Goal: Information Seeking & Learning: Learn about a topic

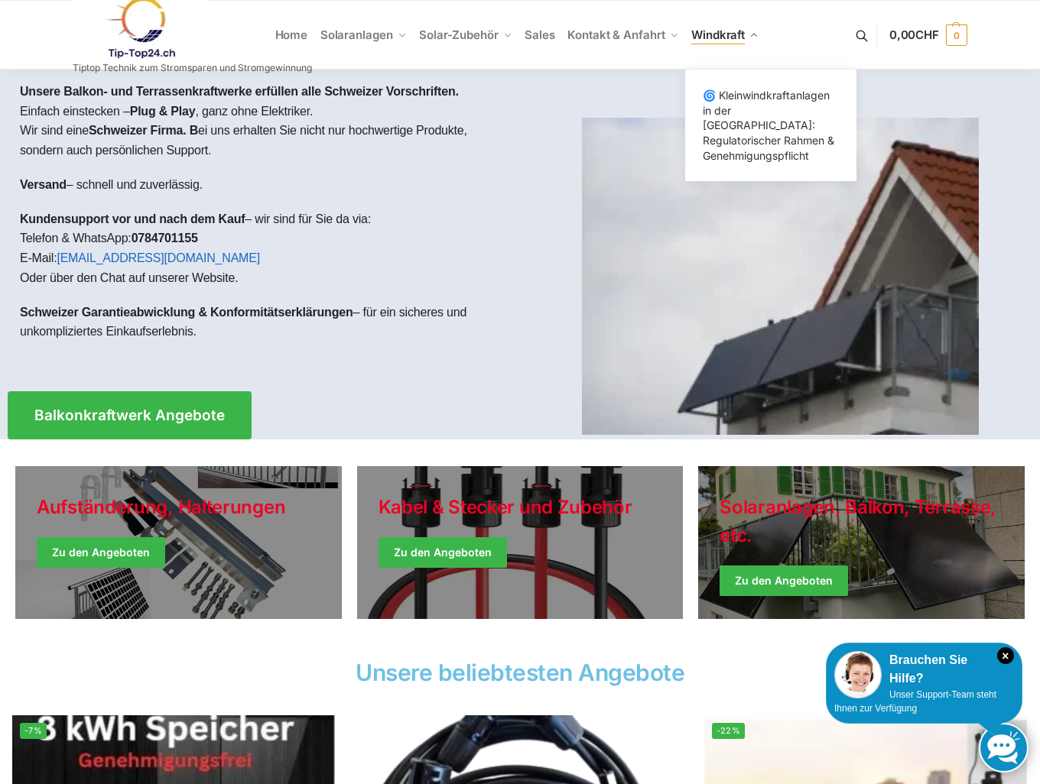
click at [709, 35] on span "Windkraft" at bounding box center [718, 35] width 54 height 15
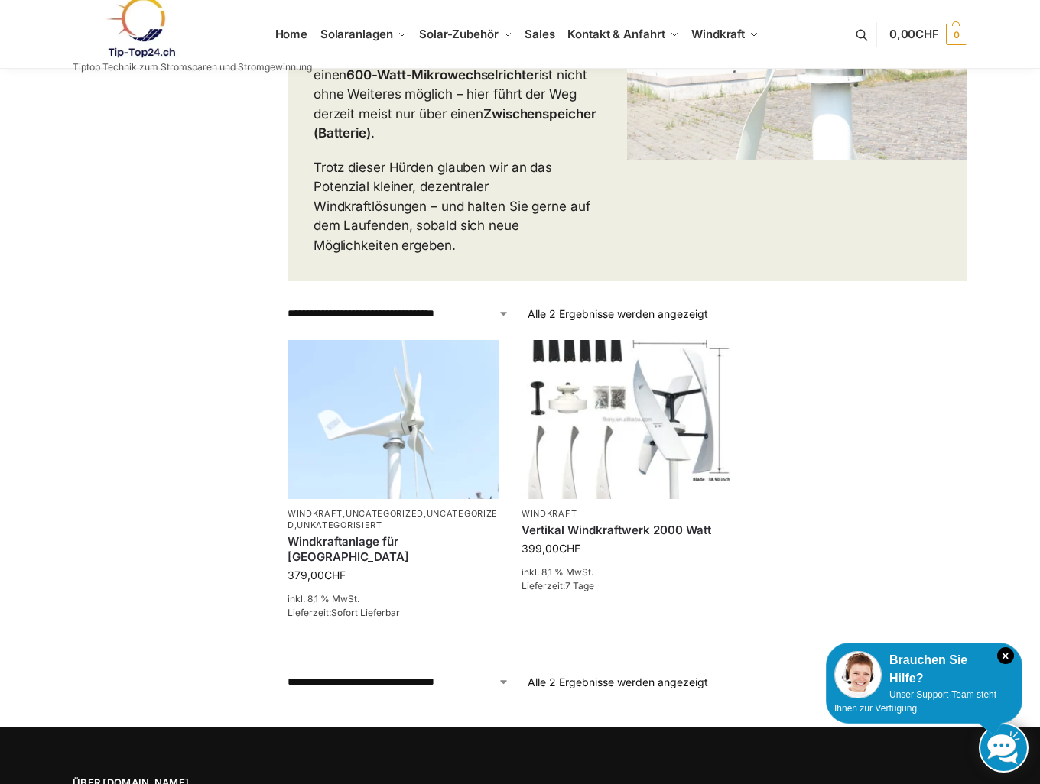
scroll to position [612, 0]
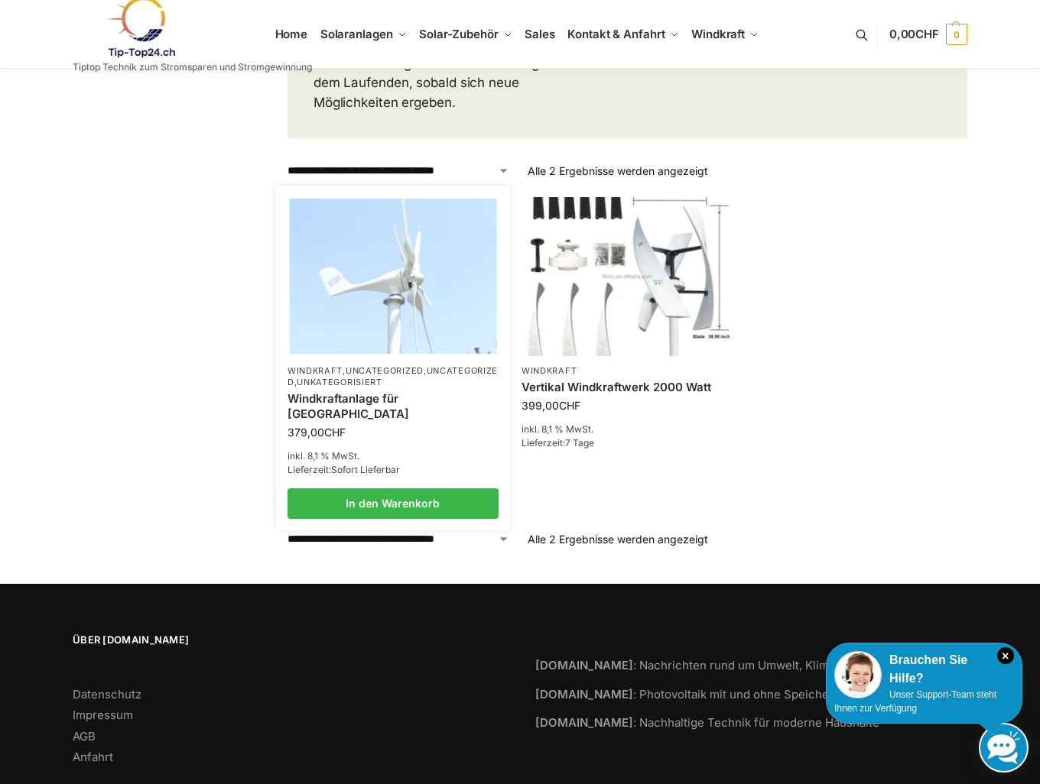
click at [386, 365] on p "Windkraft , Uncategorized , Uncategorized , Unkategorisiert" at bounding box center [392, 377] width 211 height 24
click at [418, 258] on img at bounding box center [392, 276] width 207 height 155
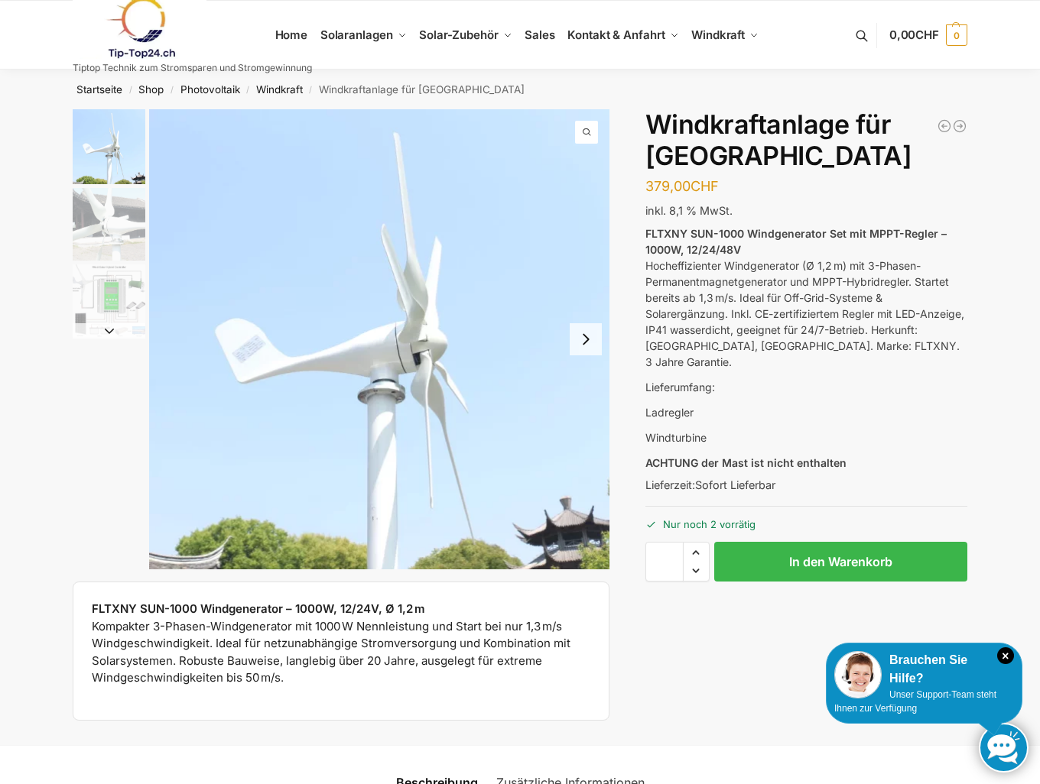
click at [583, 336] on button "Next slide" at bounding box center [586, 339] width 32 height 32
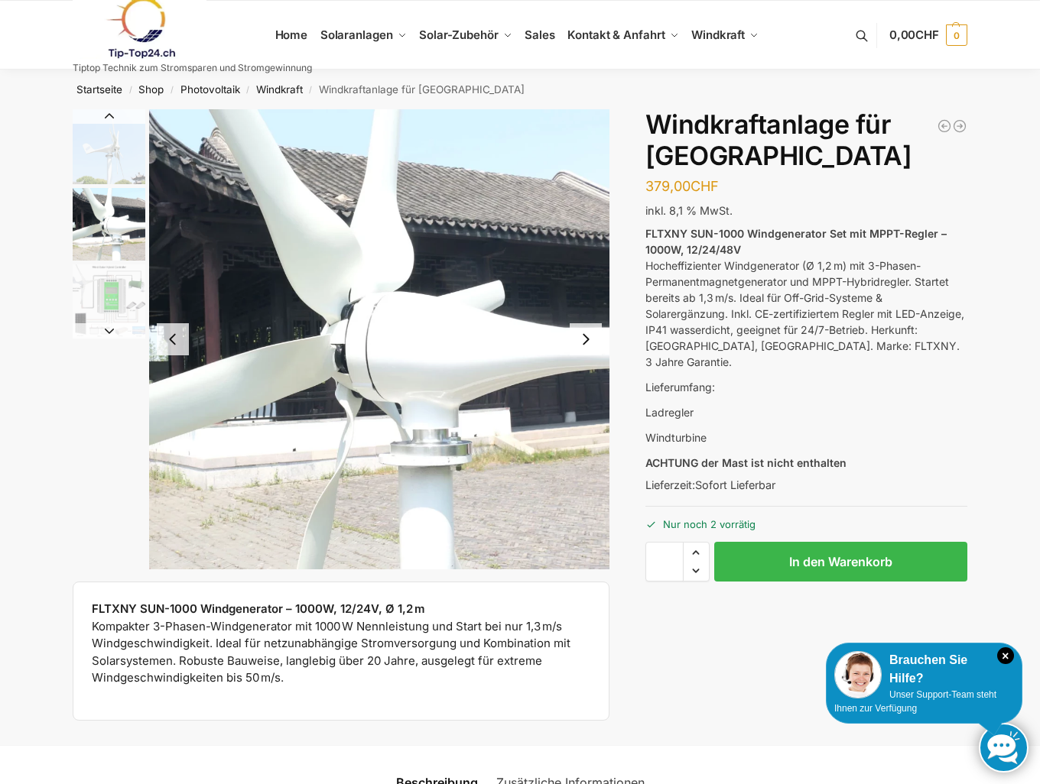
click at [585, 333] on button "Next slide" at bounding box center [586, 339] width 32 height 32
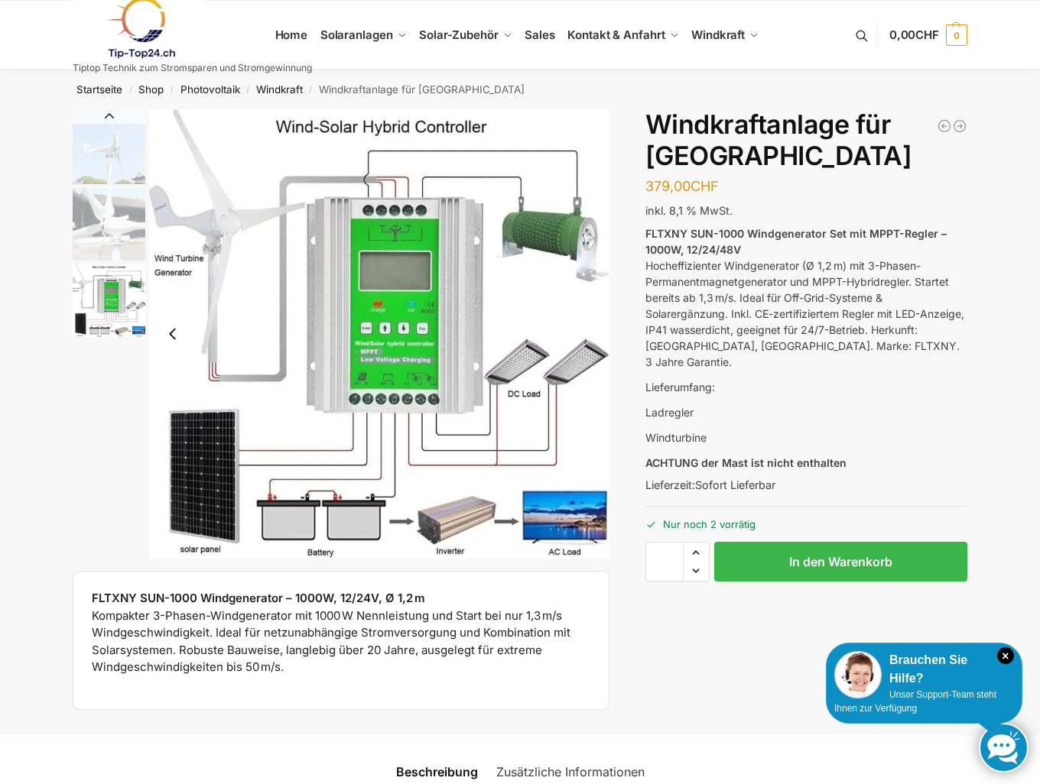
click at [372, 680] on div "FLTXNY SUN-1000 Windgenerator – 1000W, 12/24V, Ø 1,2 m Kompakter 3-Phasen-Windg…" at bounding box center [341, 640] width 498 height 101
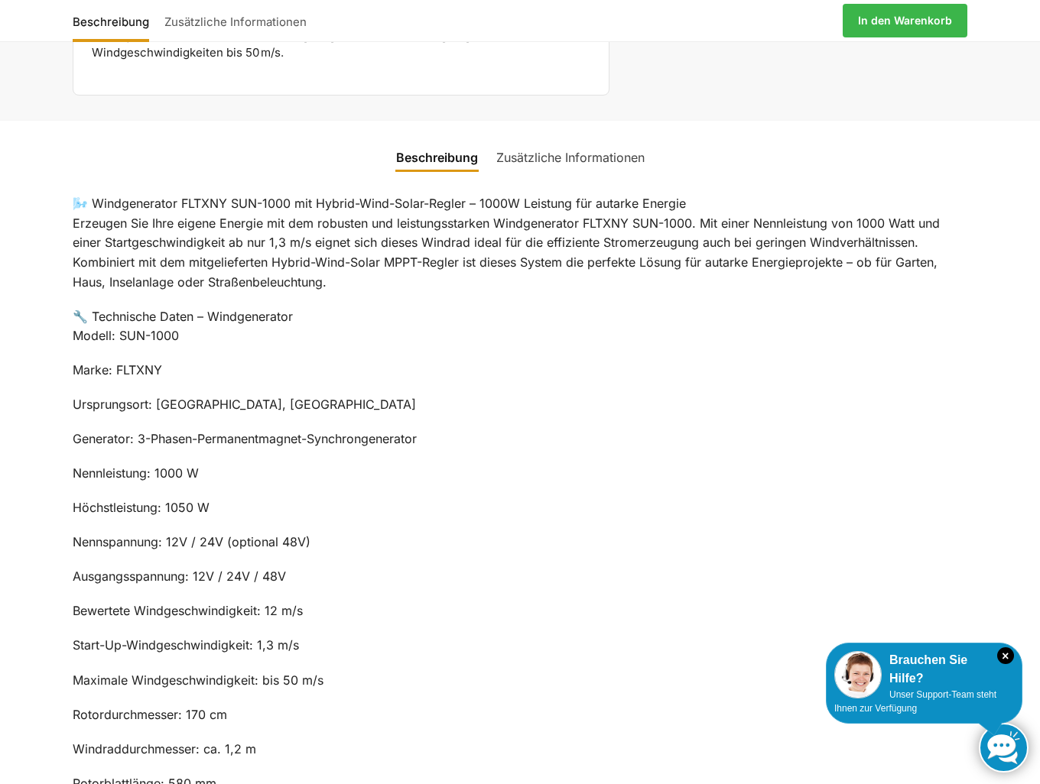
scroll to position [585, 0]
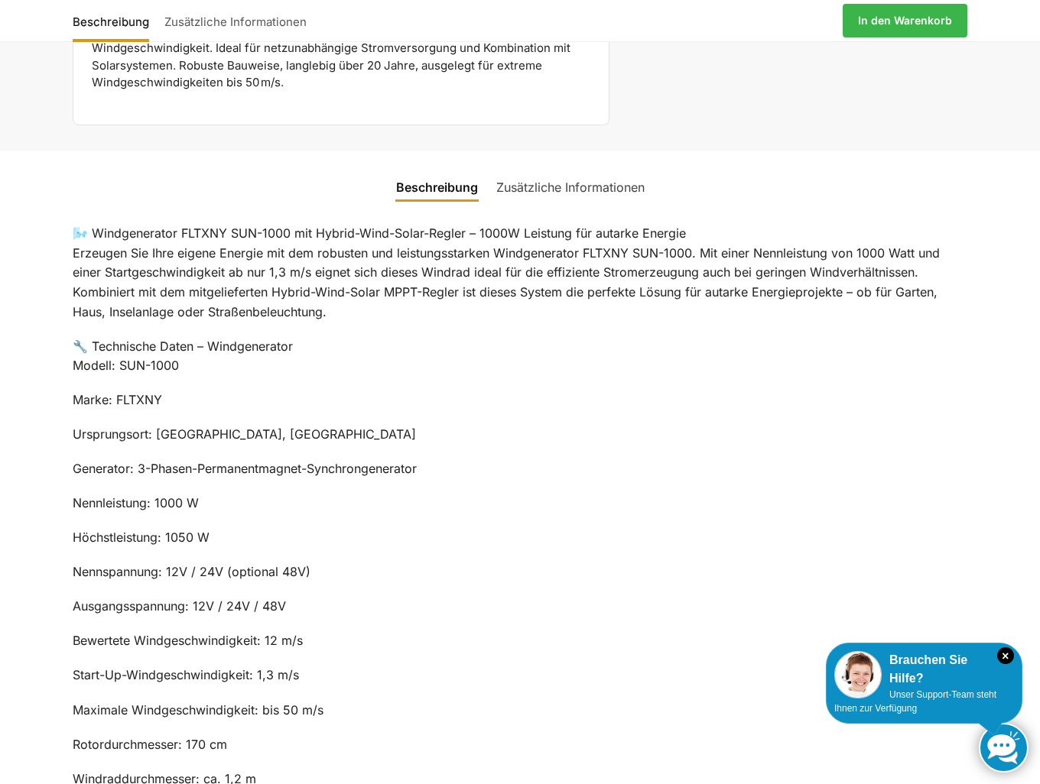
click at [607, 183] on link "Zusätzliche Informationen" at bounding box center [570, 187] width 167 height 37
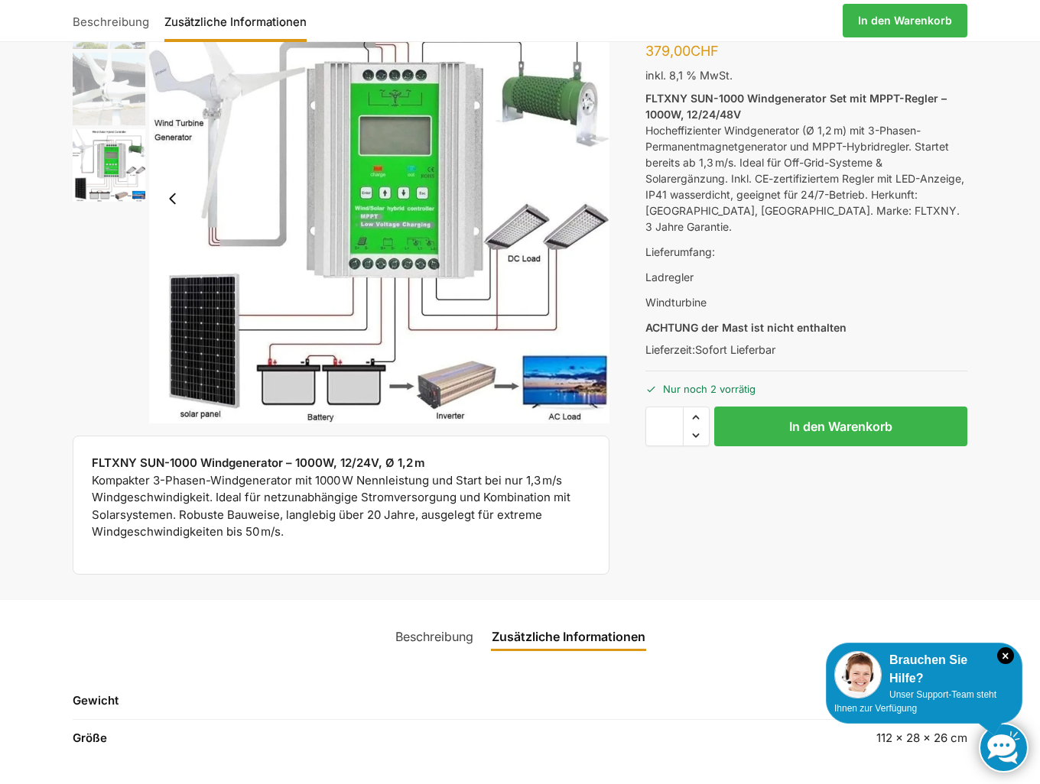
scroll to position [0, 0]
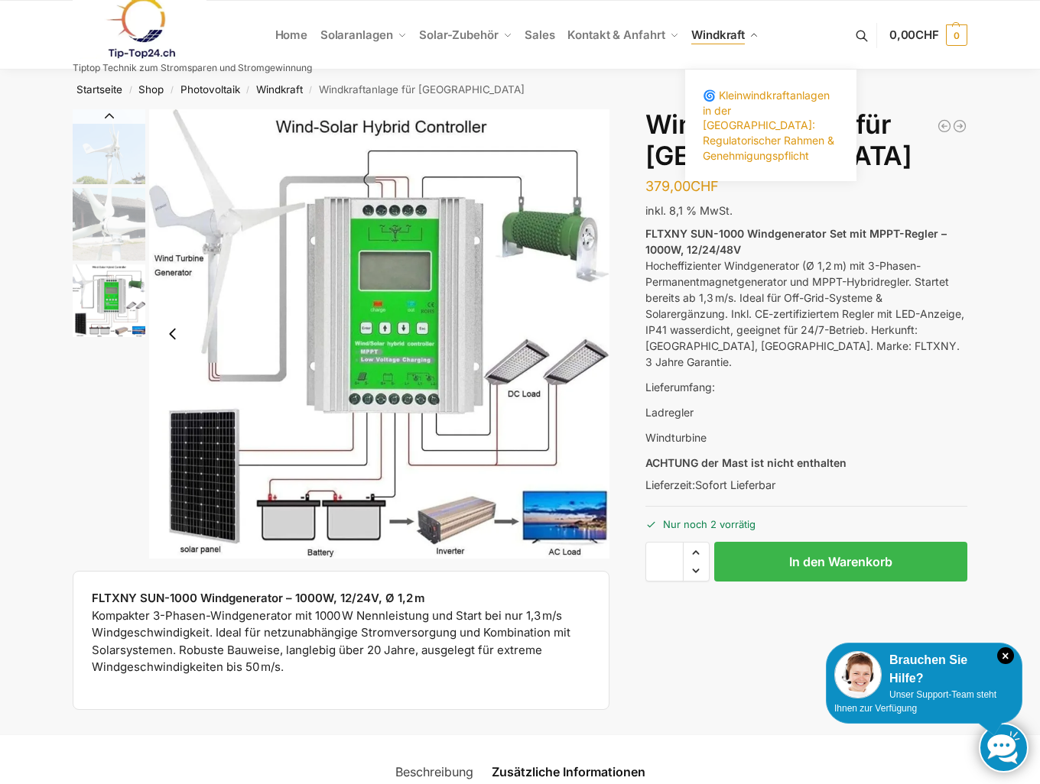
click at [751, 117] on link "🌀 Kleinwindkraftanlagen in der [GEOGRAPHIC_DATA]: Regulatorischer Rahmen & Gene…" at bounding box center [770, 125] width 153 height 81
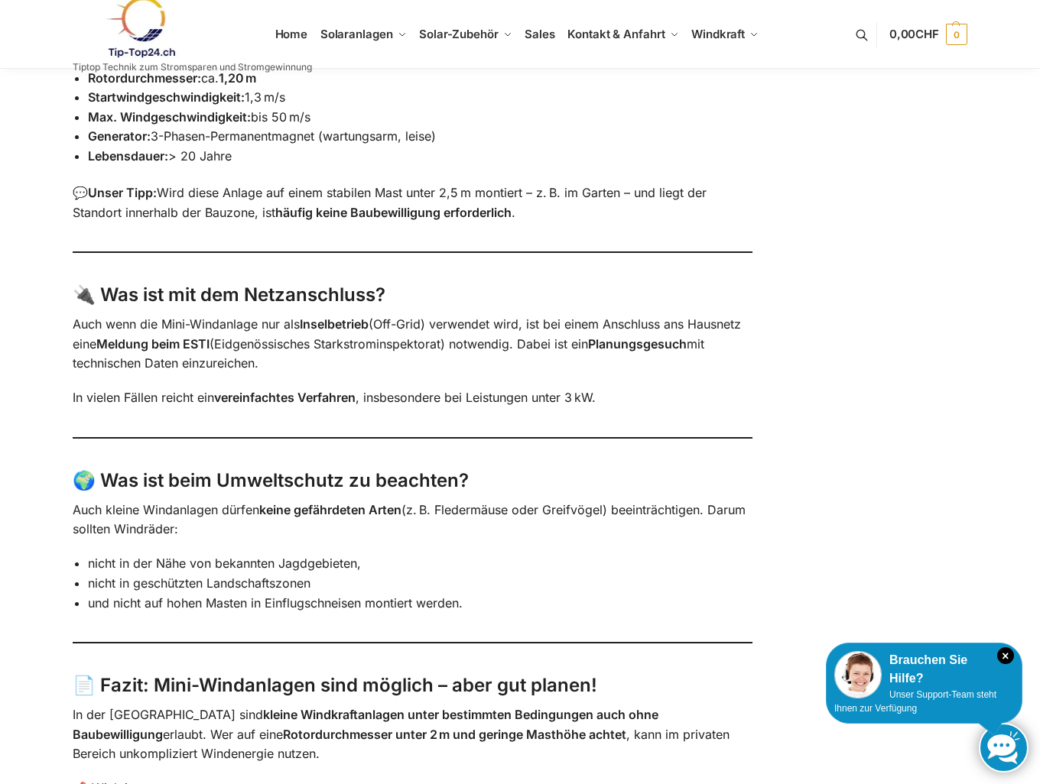
scroll to position [1376, 0]
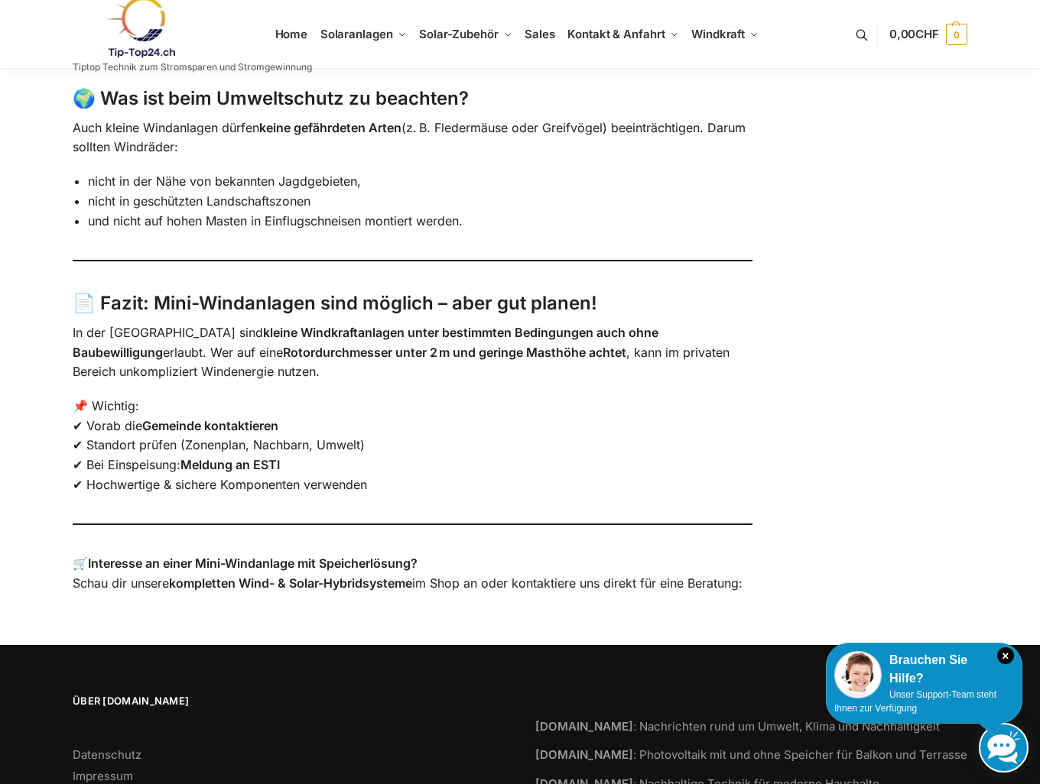
drag, startPoint x: 774, startPoint y: 359, endPoint x: 813, endPoint y: 352, distance: 39.5
click at [368, 581] on strong "kompletten Wind- & Solar-Hybridsysteme" at bounding box center [290, 583] width 243 height 15
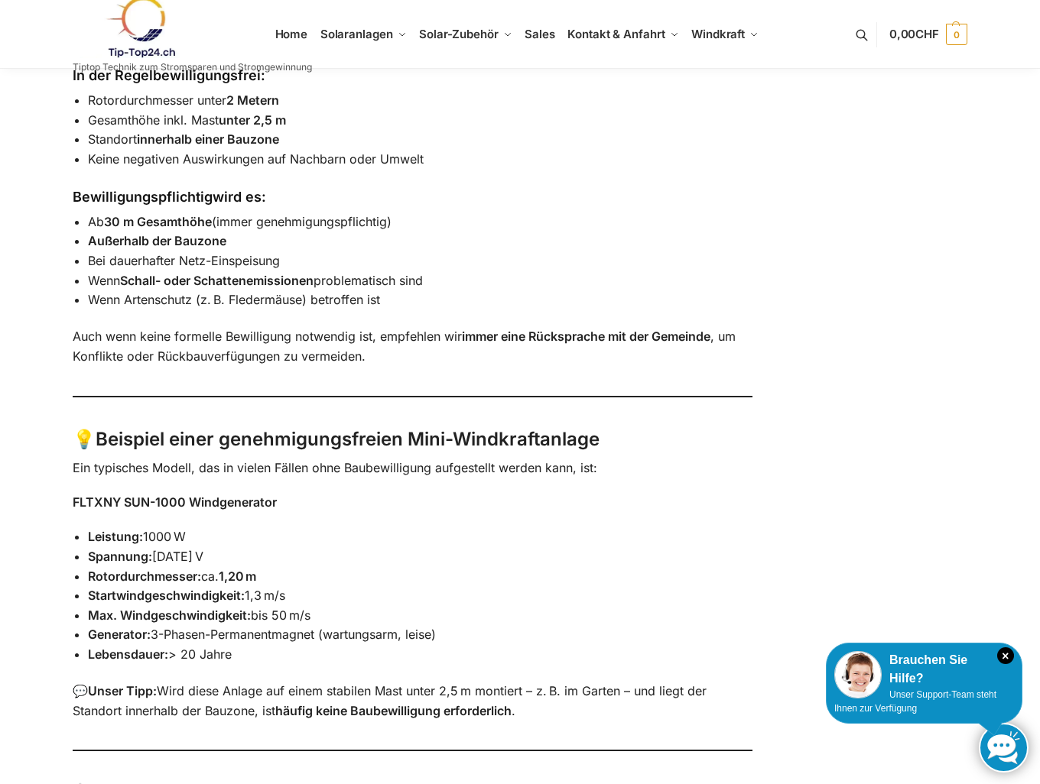
scroll to position [0, 0]
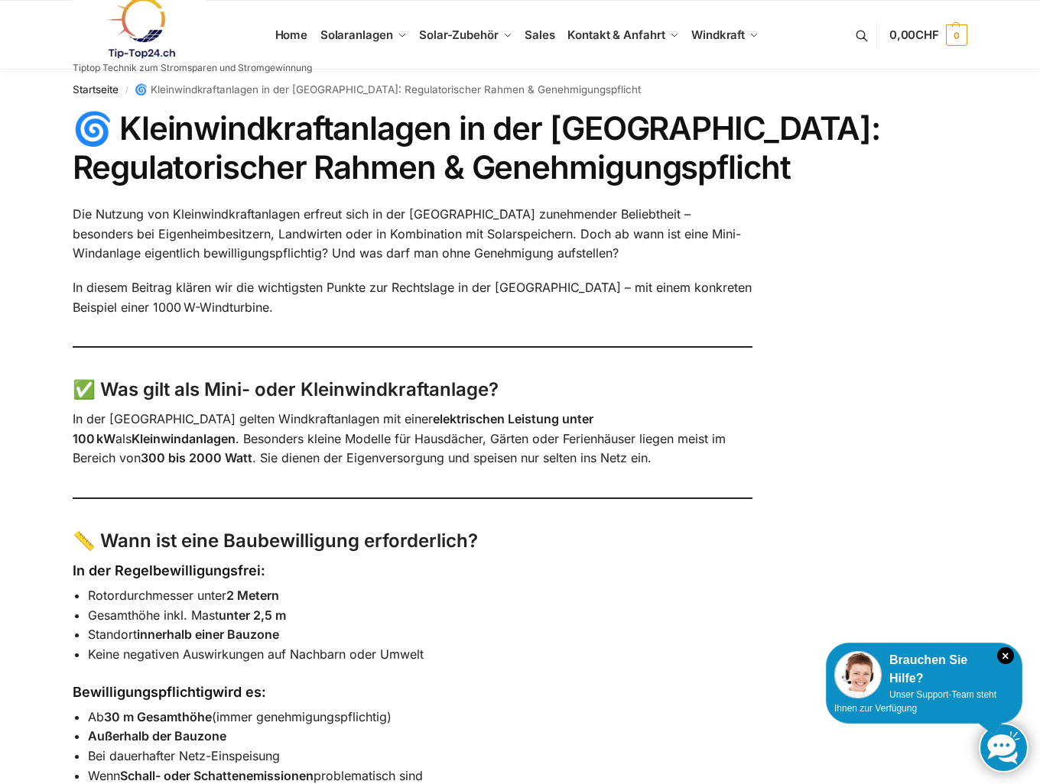
click at [291, 31] on link at bounding box center [192, 28] width 239 height 62
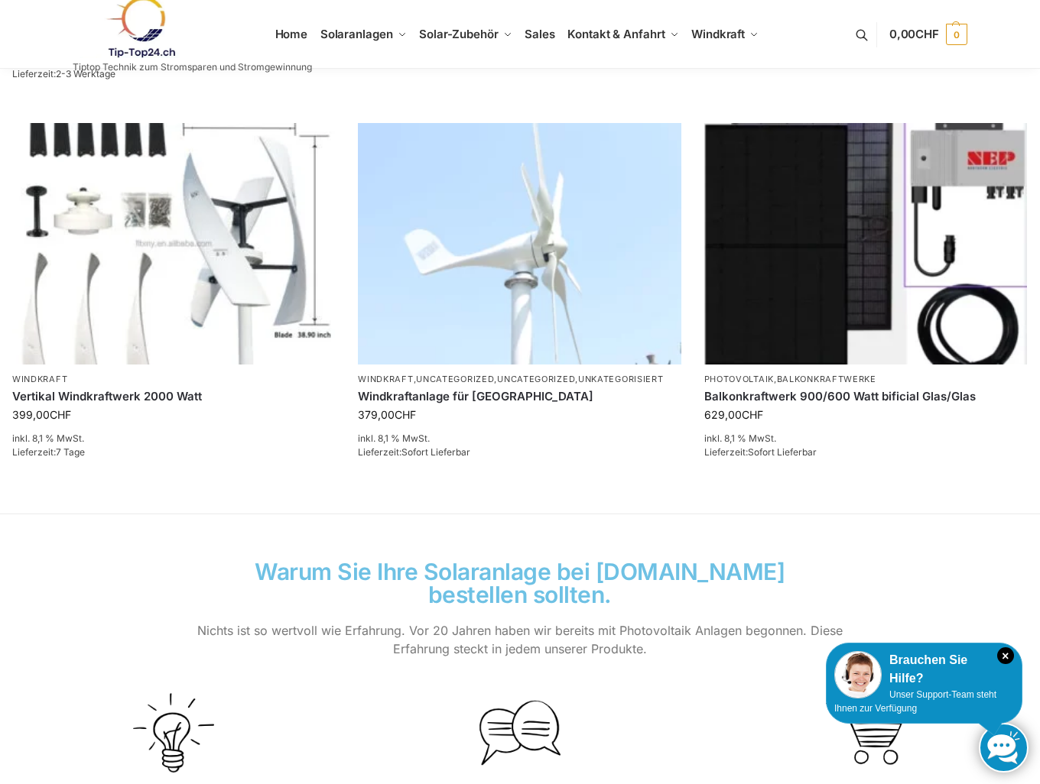
scroll to position [788, 0]
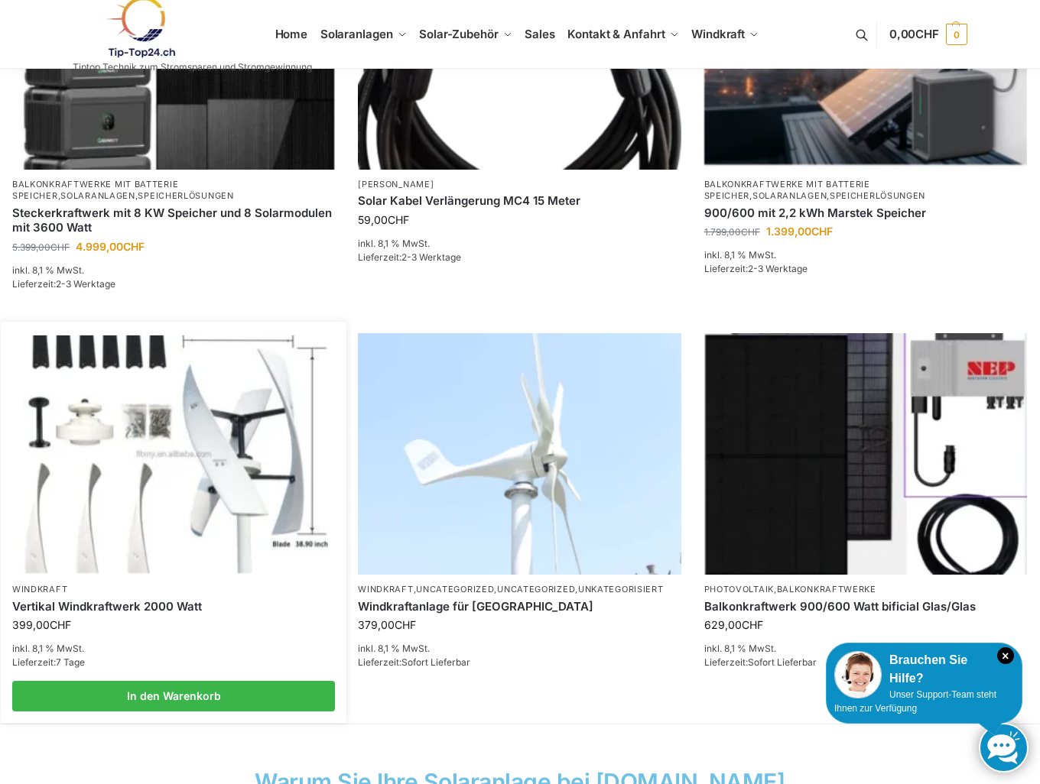
click at [236, 463] on img at bounding box center [173, 455] width 317 height 238
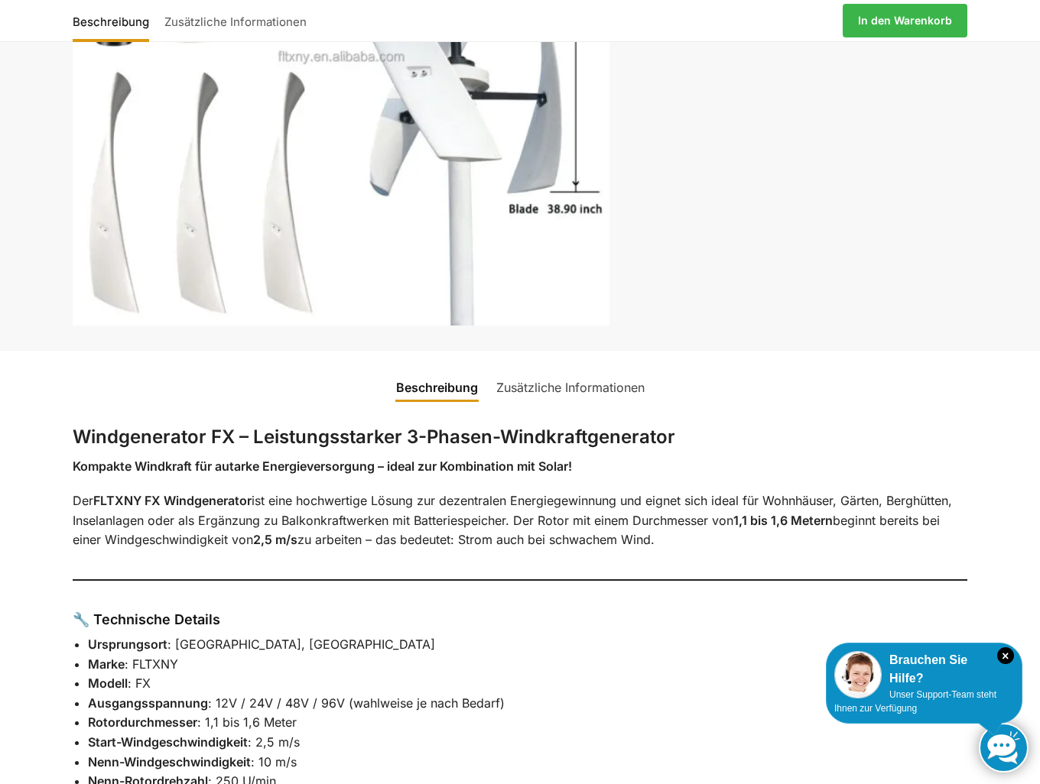
scroll to position [459, 0]
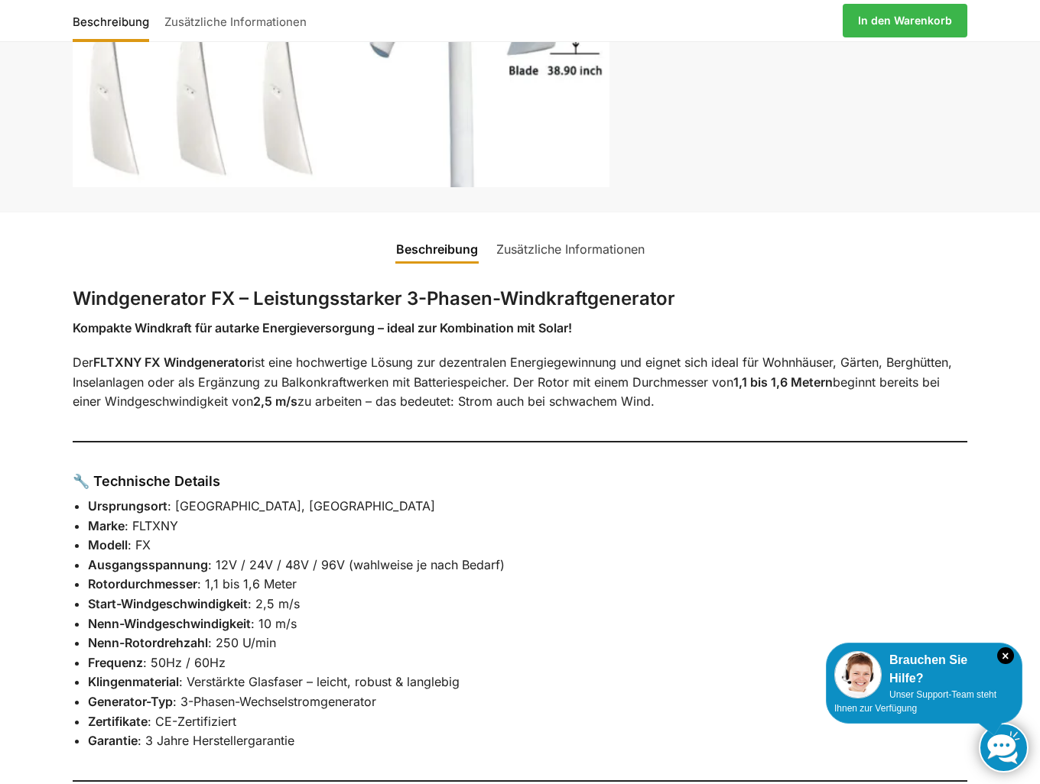
click at [586, 248] on link "Zusätzliche Informationen" at bounding box center [570, 249] width 167 height 37
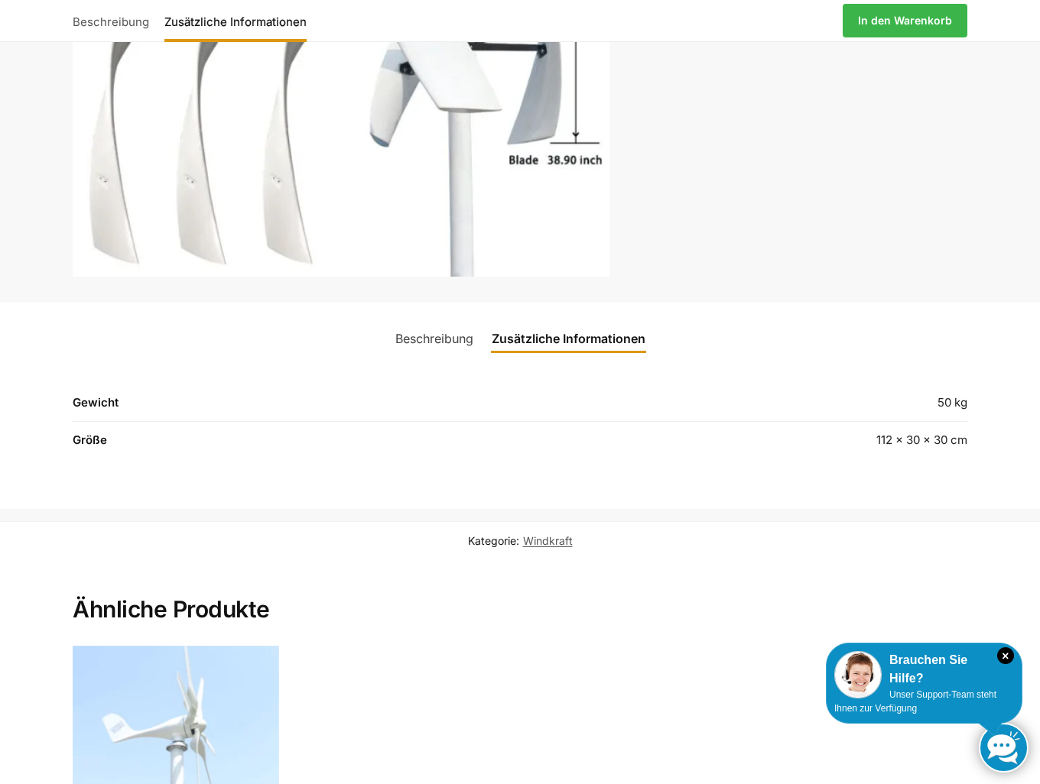
scroll to position [229, 0]
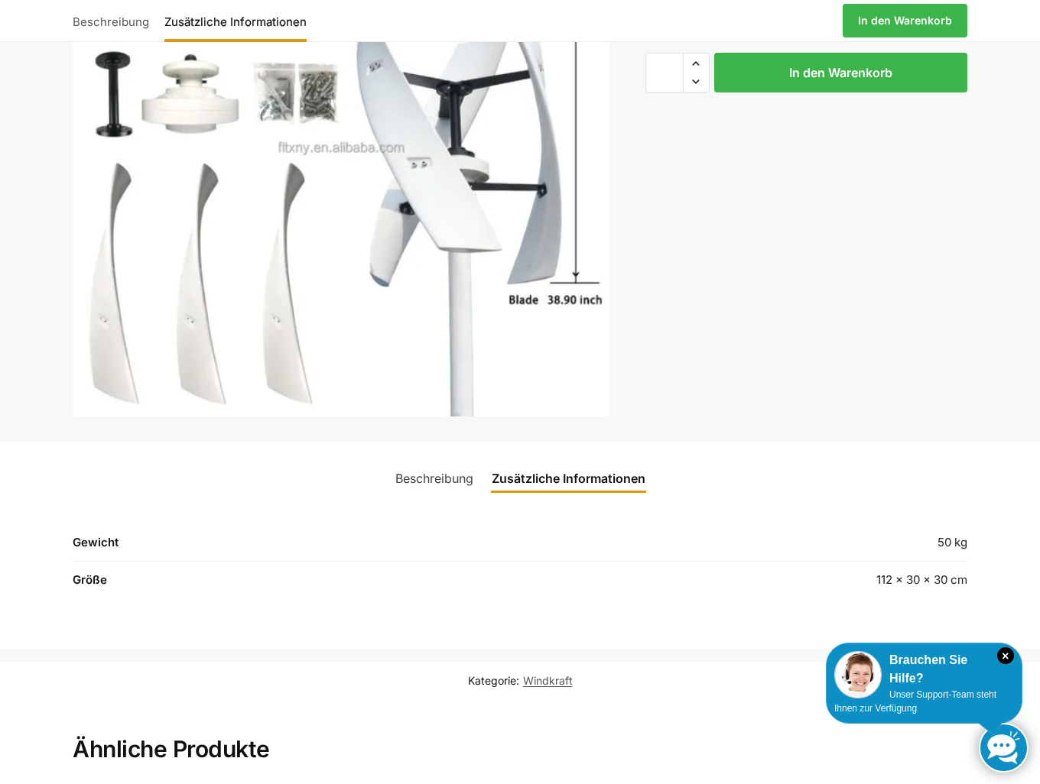
click at [437, 477] on link "Beschreibung" at bounding box center [434, 478] width 96 height 37
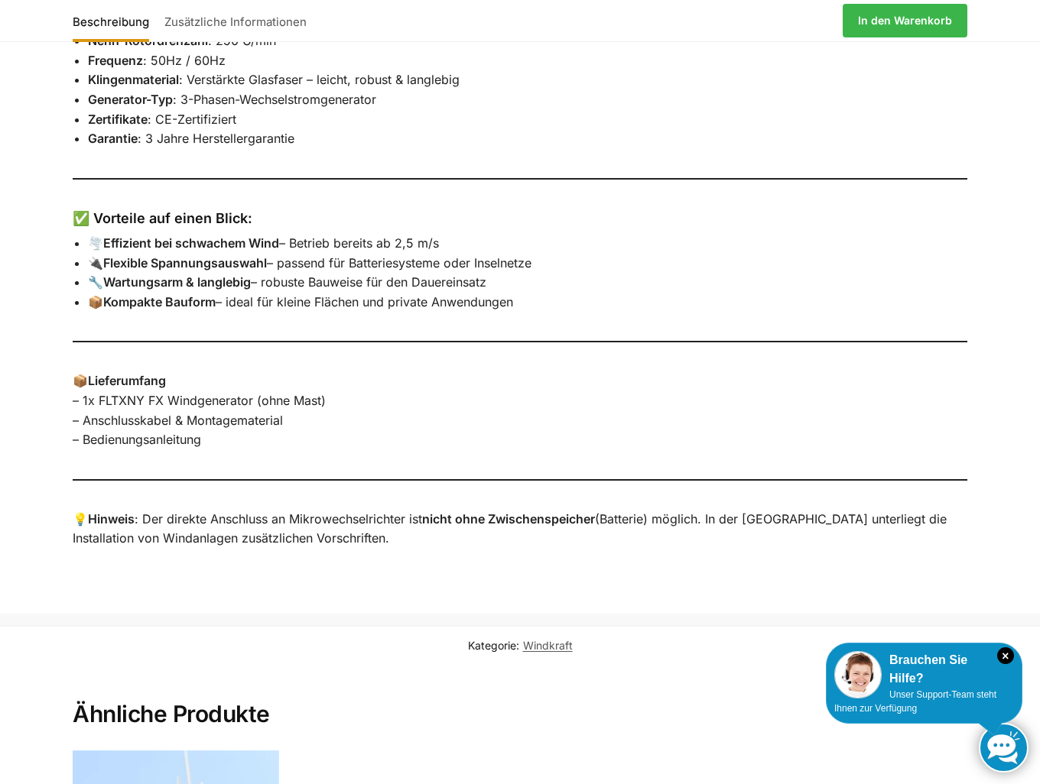
scroll to position [1070, 0]
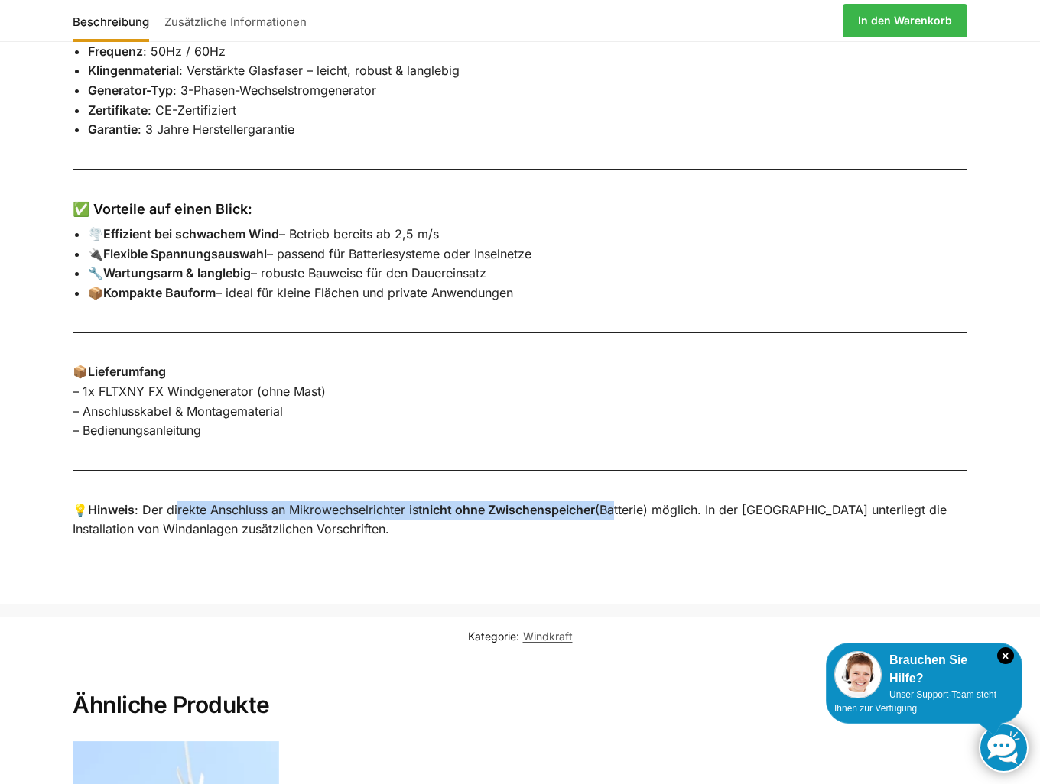
drag, startPoint x: 177, startPoint y: 507, endPoint x: 657, endPoint y: 522, distance: 479.6
click at [622, 513] on p "💡 Hinweis : Der direkte Anschluss an Mikrowechselrichter ist nicht ohne Zwische…" at bounding box center [520, 520] width 894 height 39
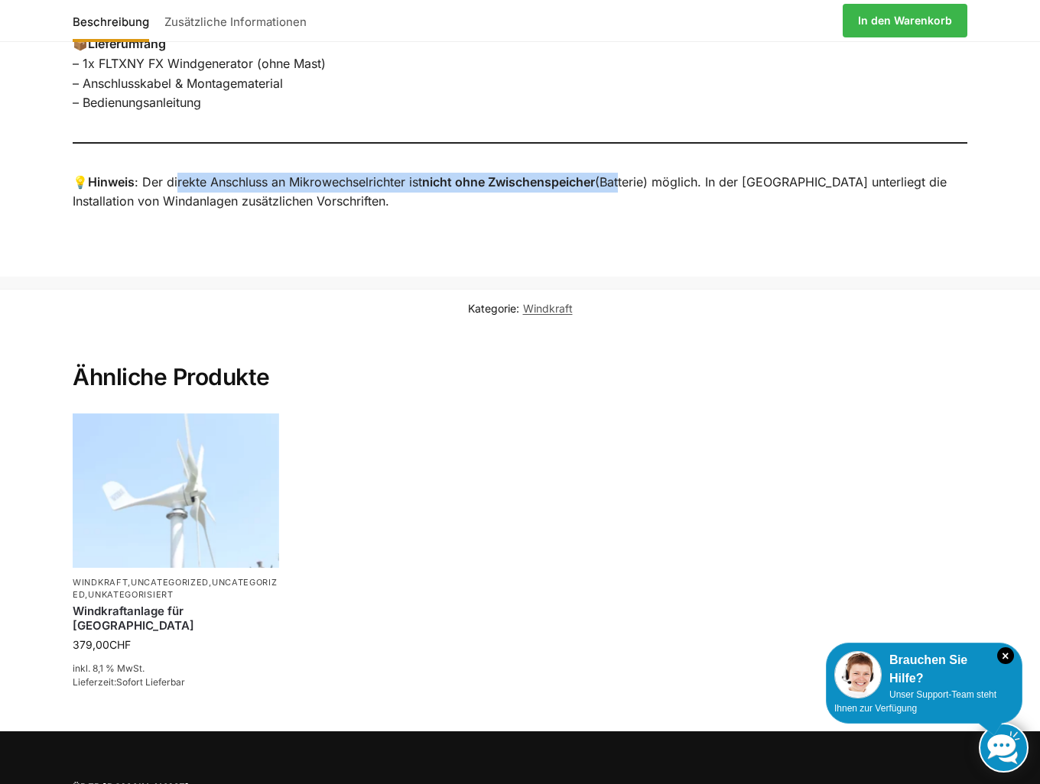
scroll to position [1564, 0]
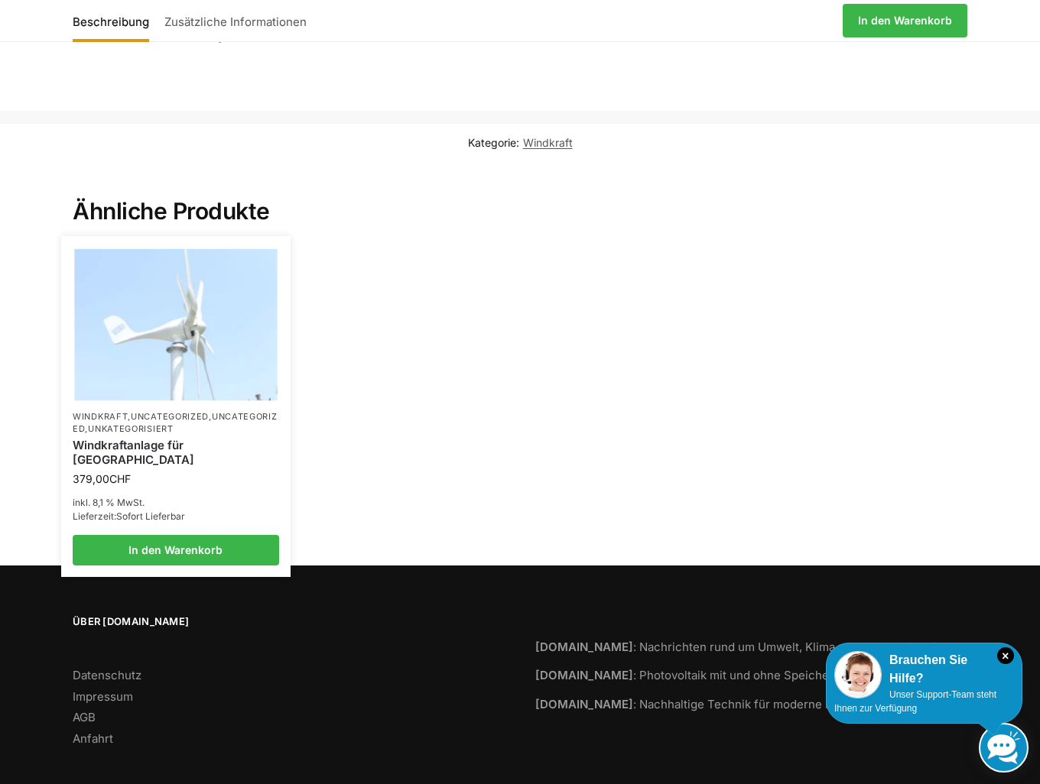
click at [174, 424] on link "Unkategorisiert" at bounding box center [131, 429] width 86 height 11
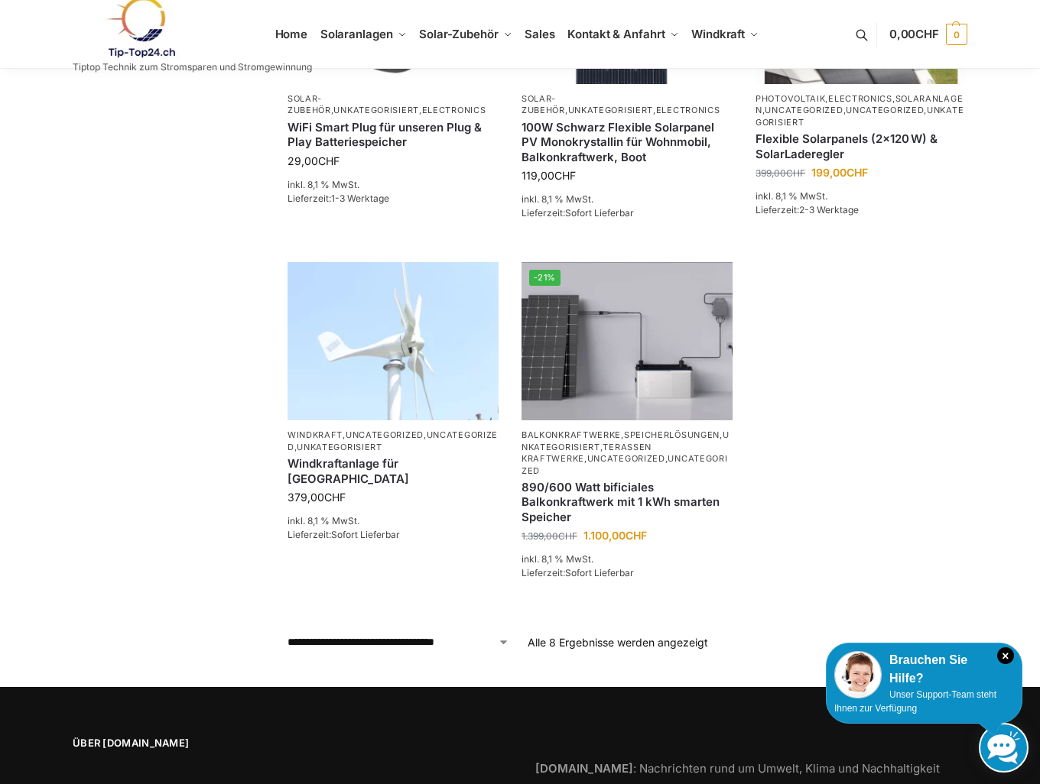
scroll to position [612, 0]
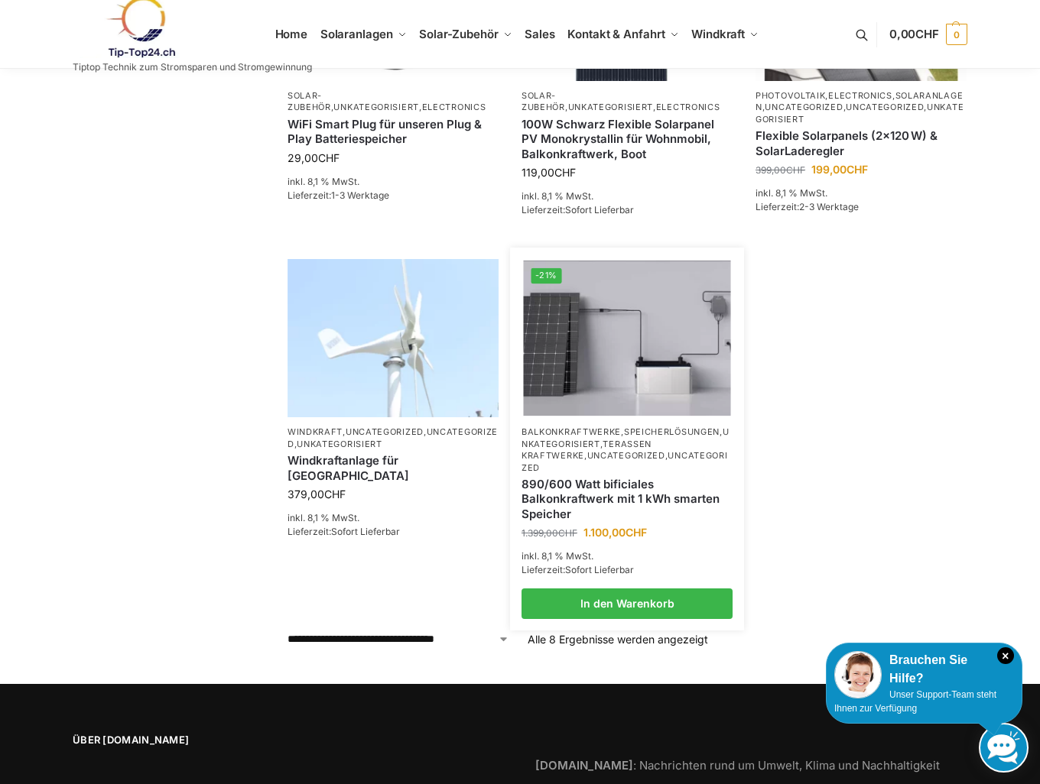
click at [587, 453] on link "Uncategorized" at bounding box center [626, 455] width 78 height 11
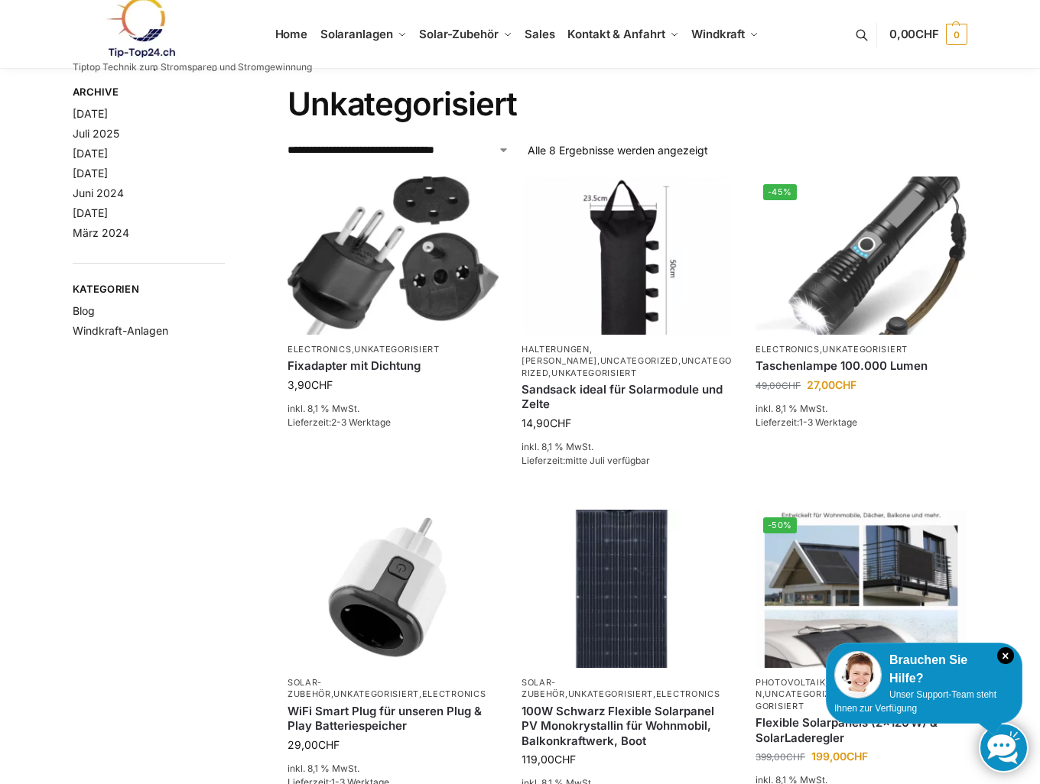
scroll to position [0, 0]
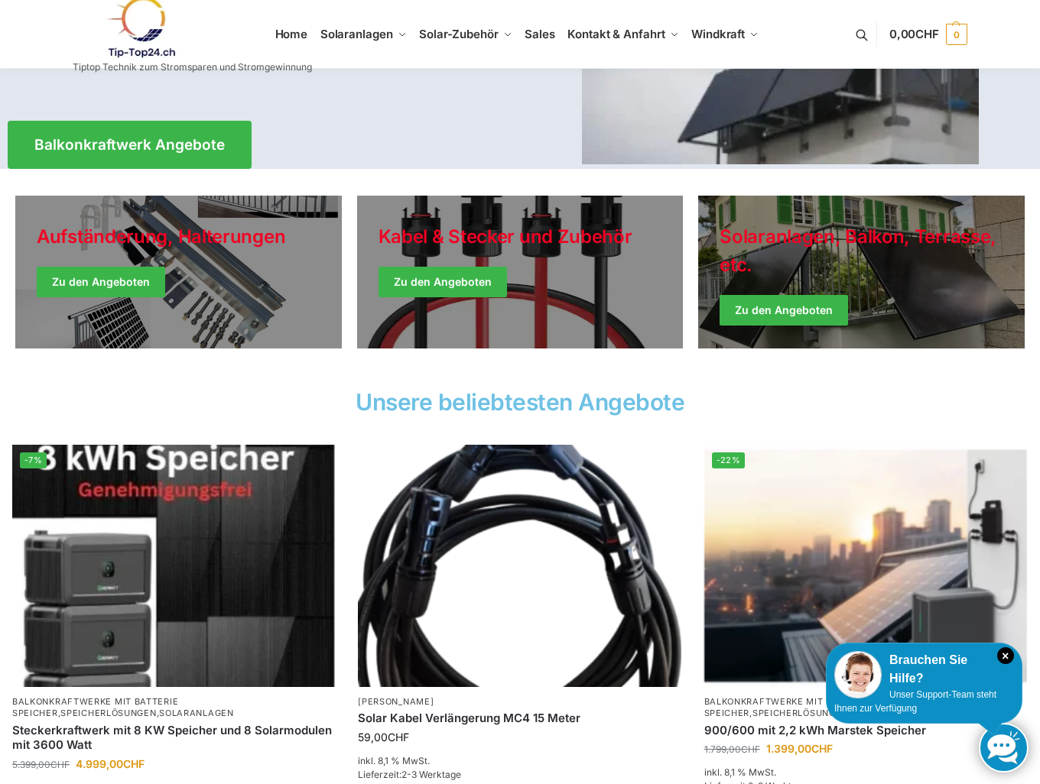
scroll to position [382, 0]
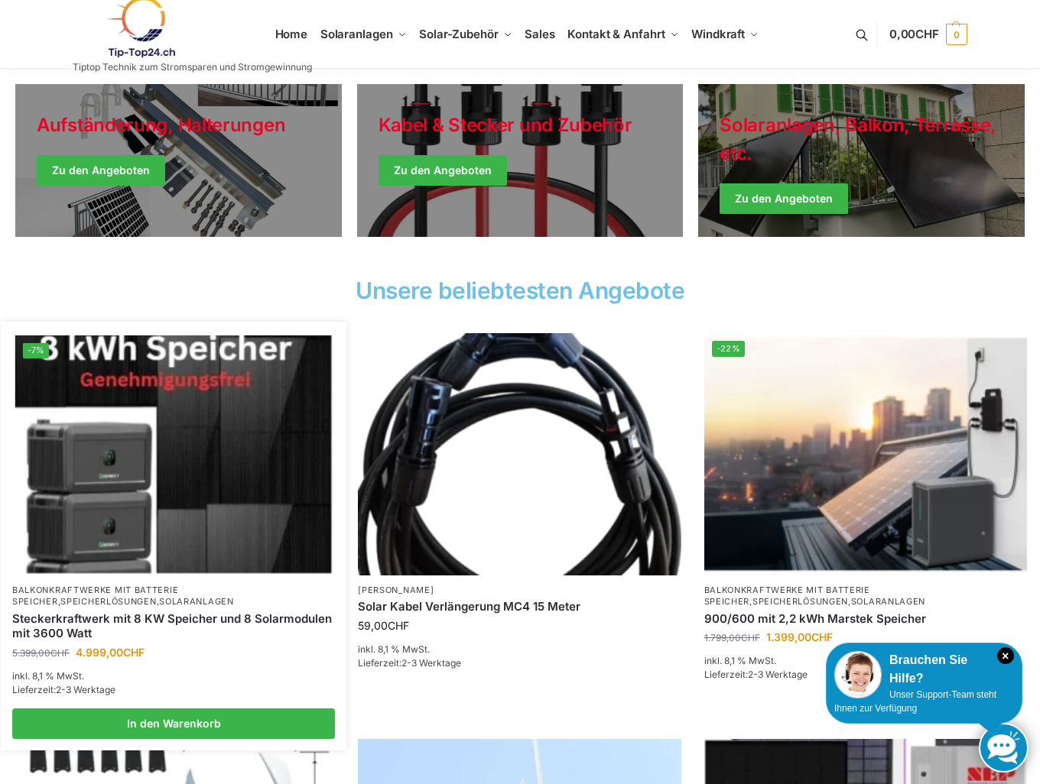
click at [187, 401] on img at bounding box center [173, 455] width 317 height 238
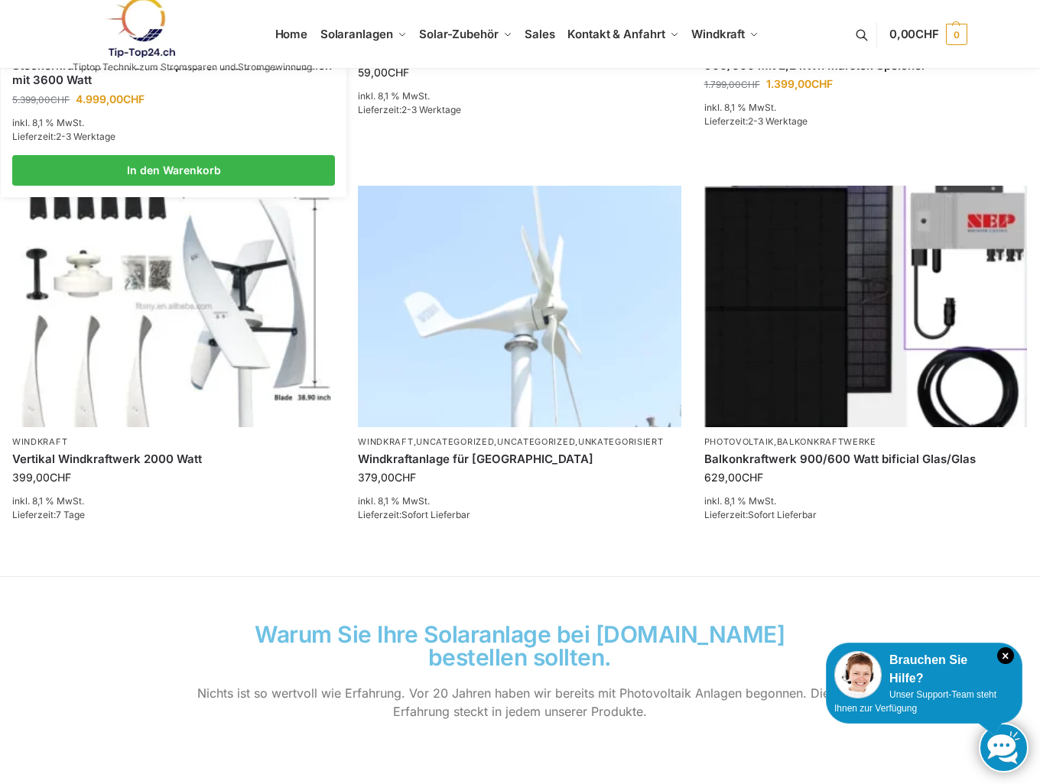
scroll to position [994, 0]
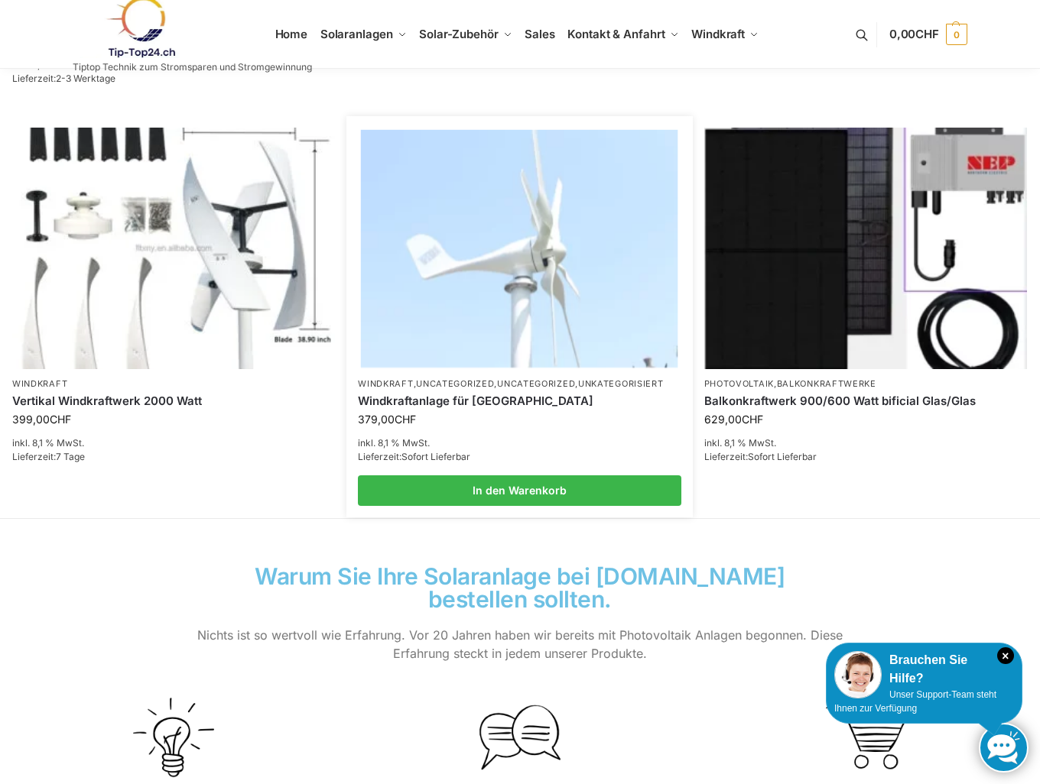
click at [524, 242] on img at bounding box center [519, 249] width 317 height 238
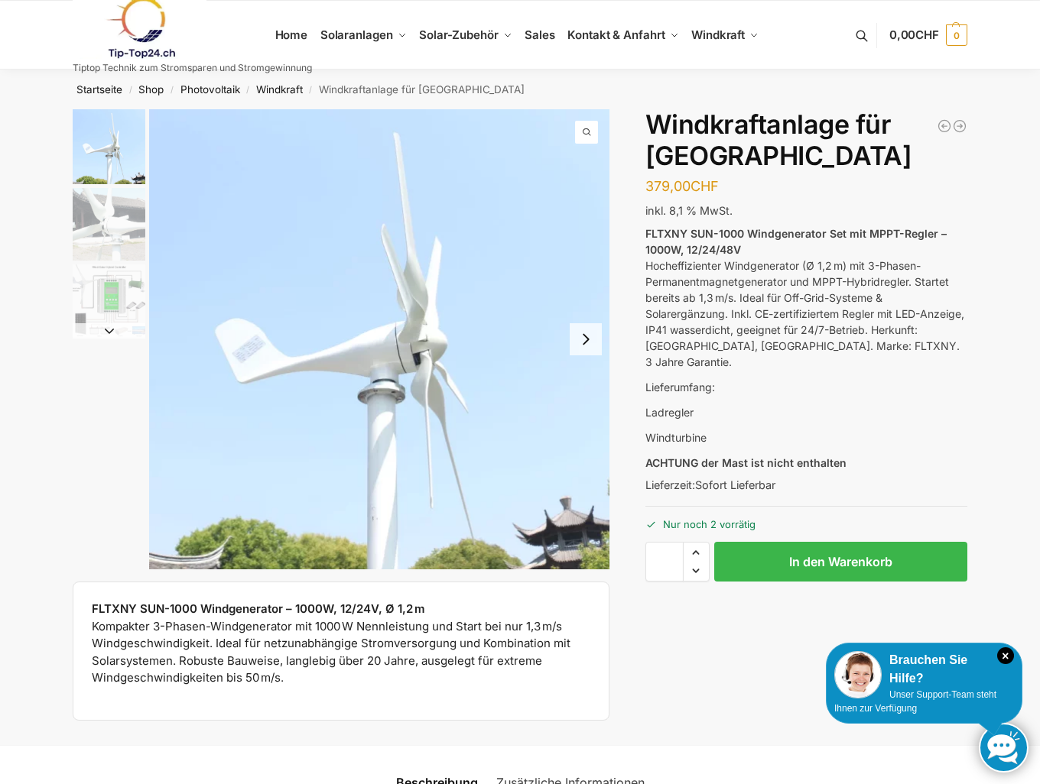
click at [112, 282] on img "3 / 3" at bounding box center [109, 301] width 73 height 73
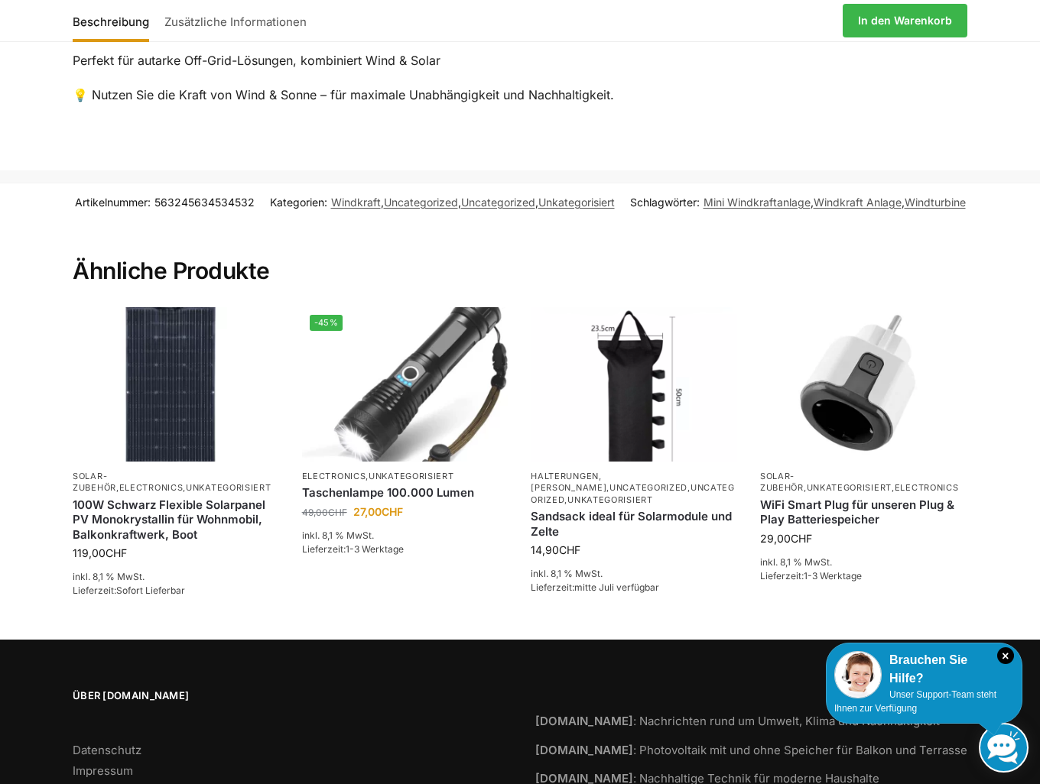
scroll to position [1949, 0]
